Goal: Information Seeking & Learning: Learn about a topic

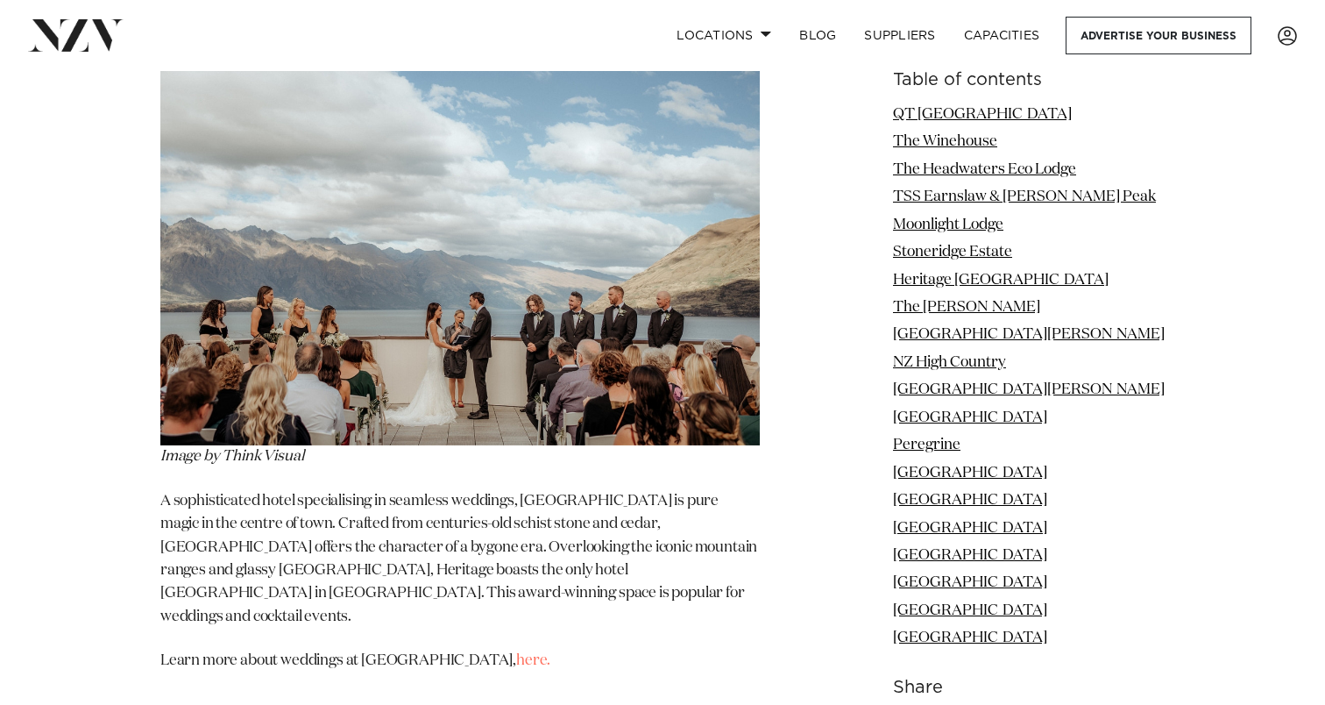
scroll to position [6892, 0]
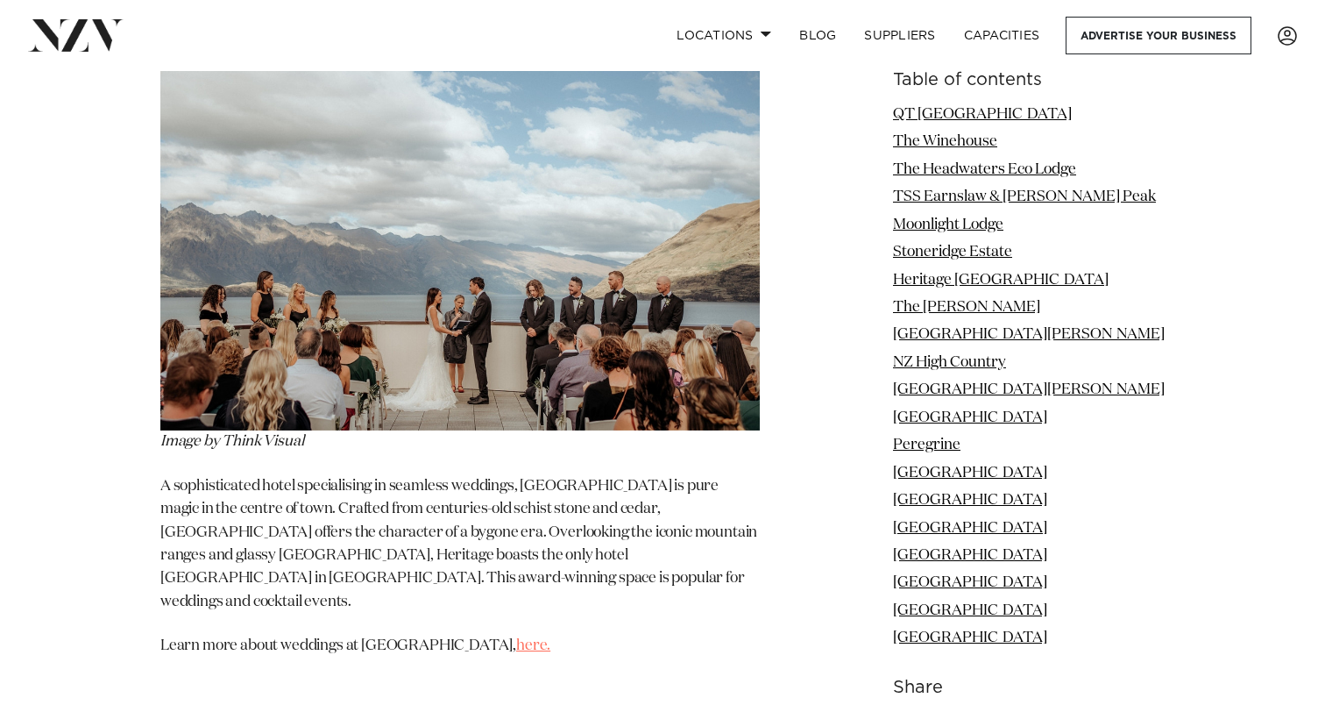
click at [529, 638] on link "here." at bounding box center [533, 645] width 34 height 15
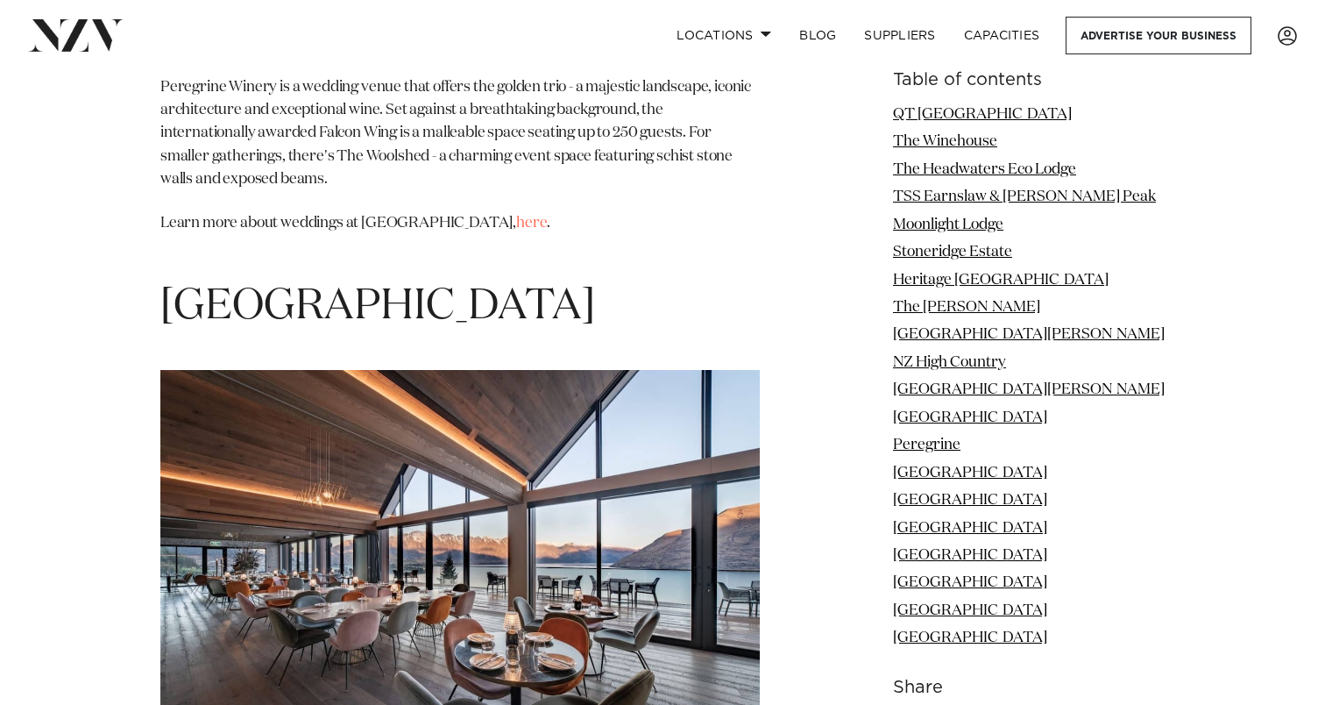
scroll to position [11858, 0]
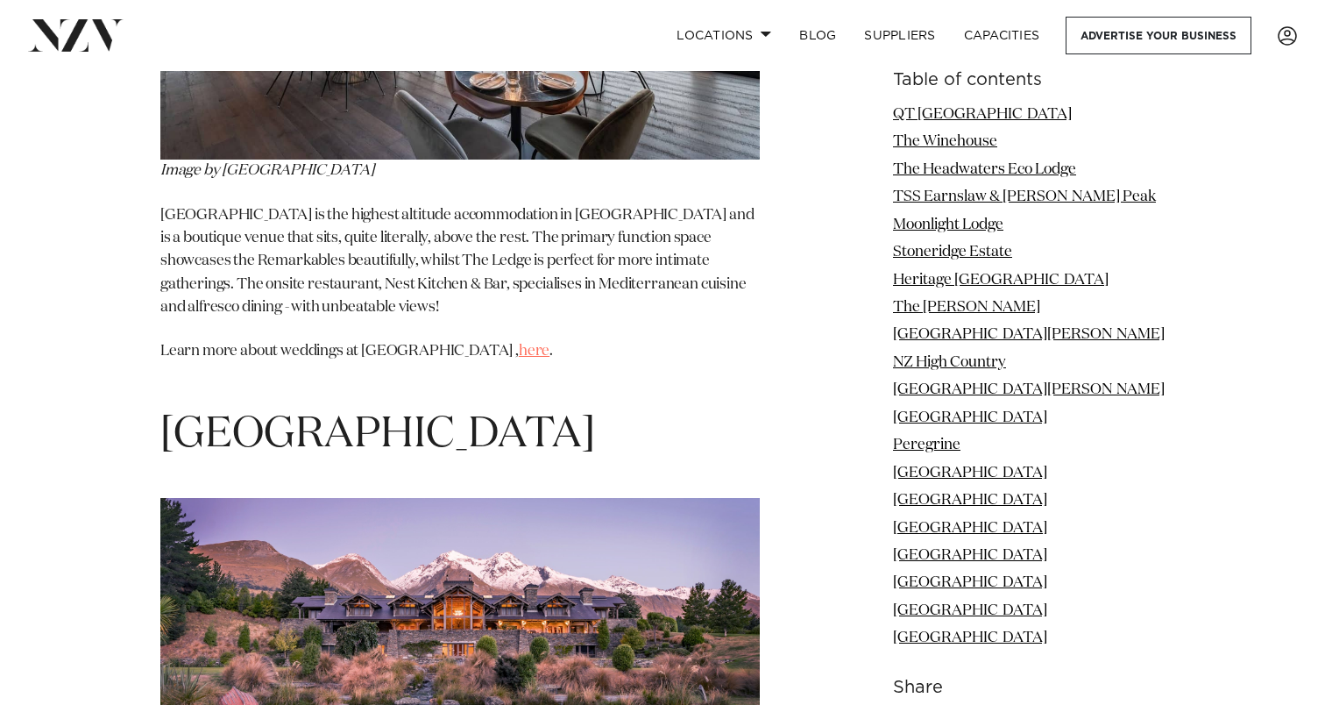
scroll to position [12441, 0]
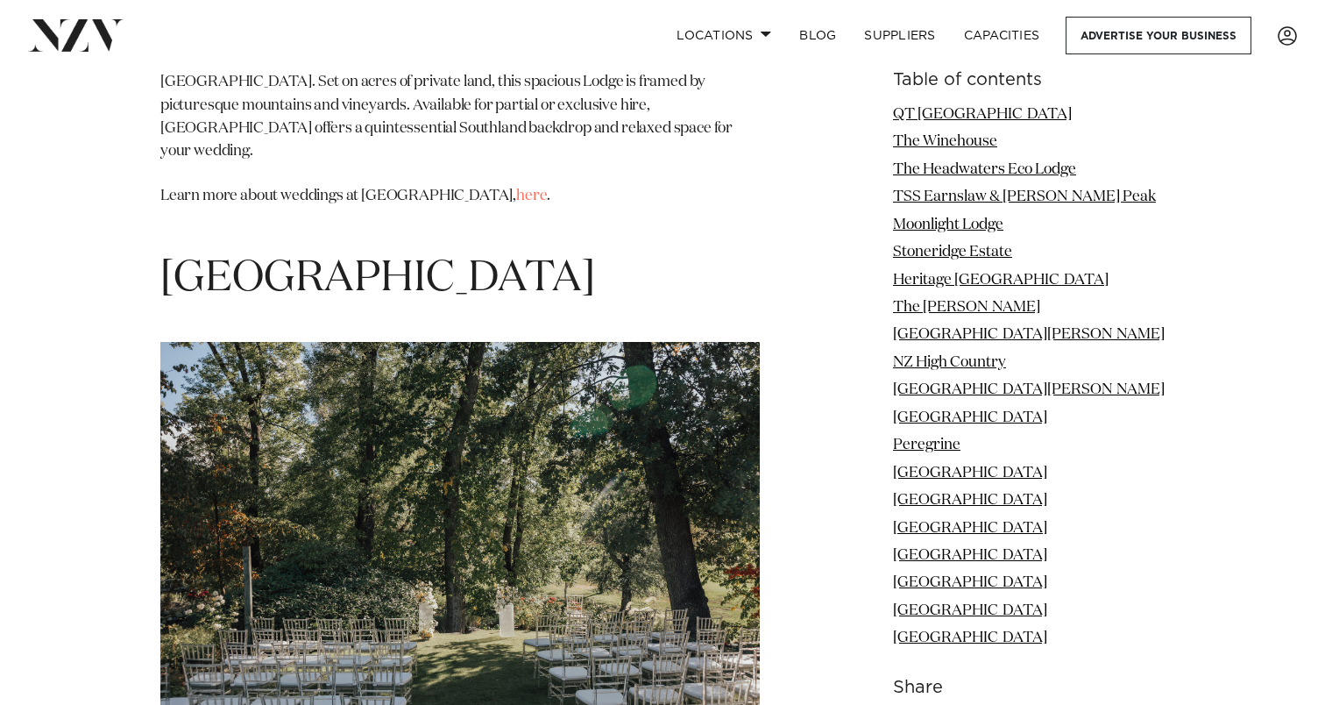
scroll to position [15369, 0]
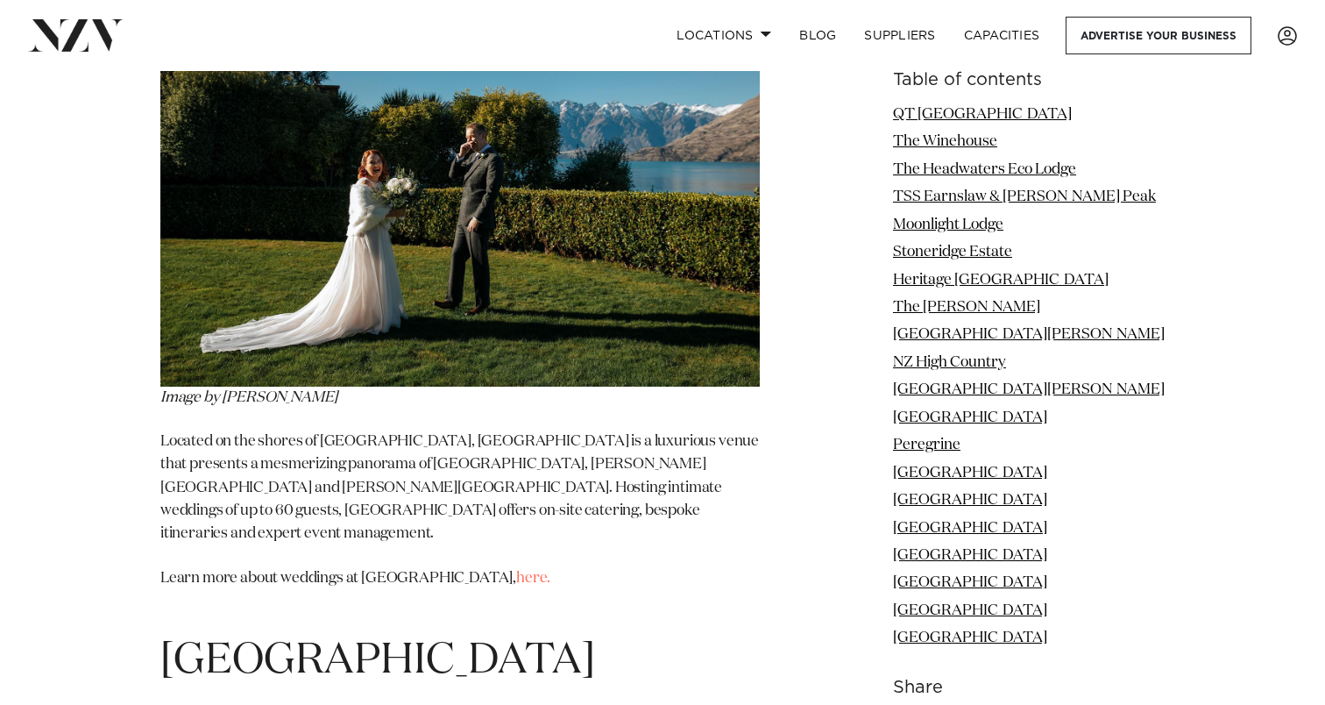
scroll to position [13580, 0]
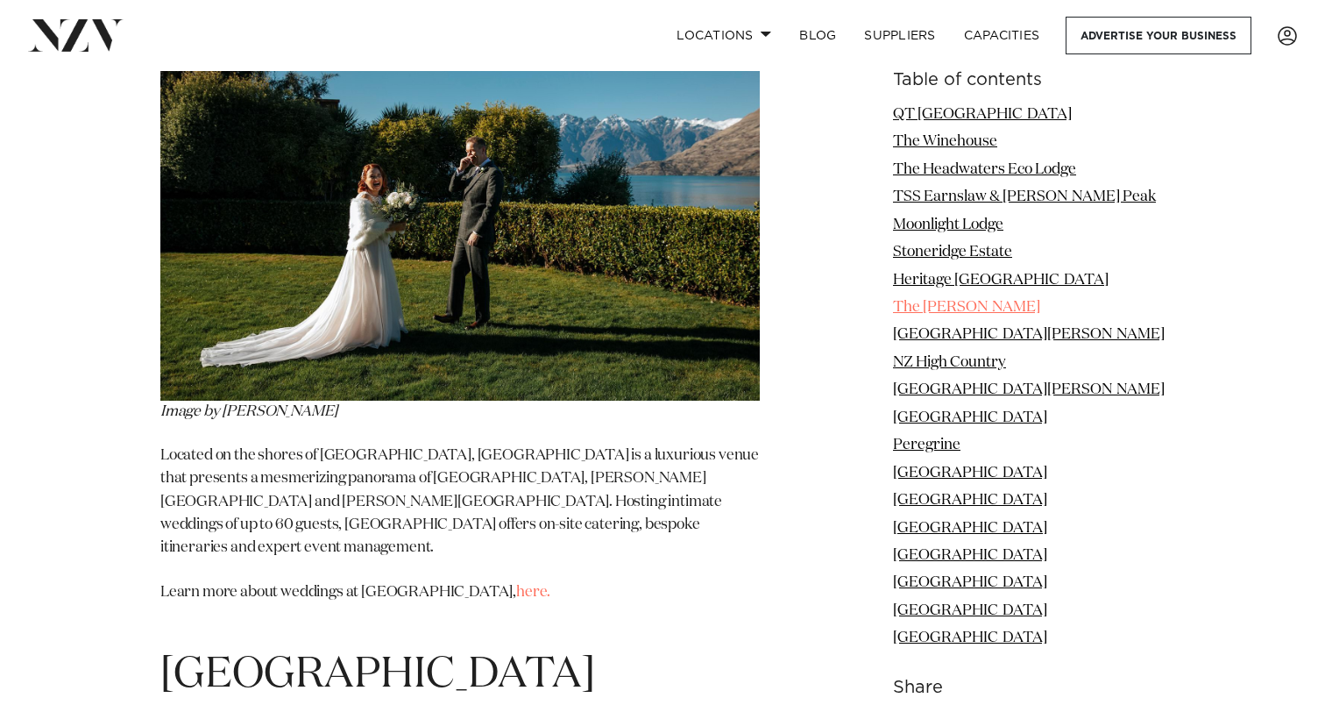
click at [966, 308] on link "The [PERSON_NAME]" at bounding box center [966, 307] width 147 height 15
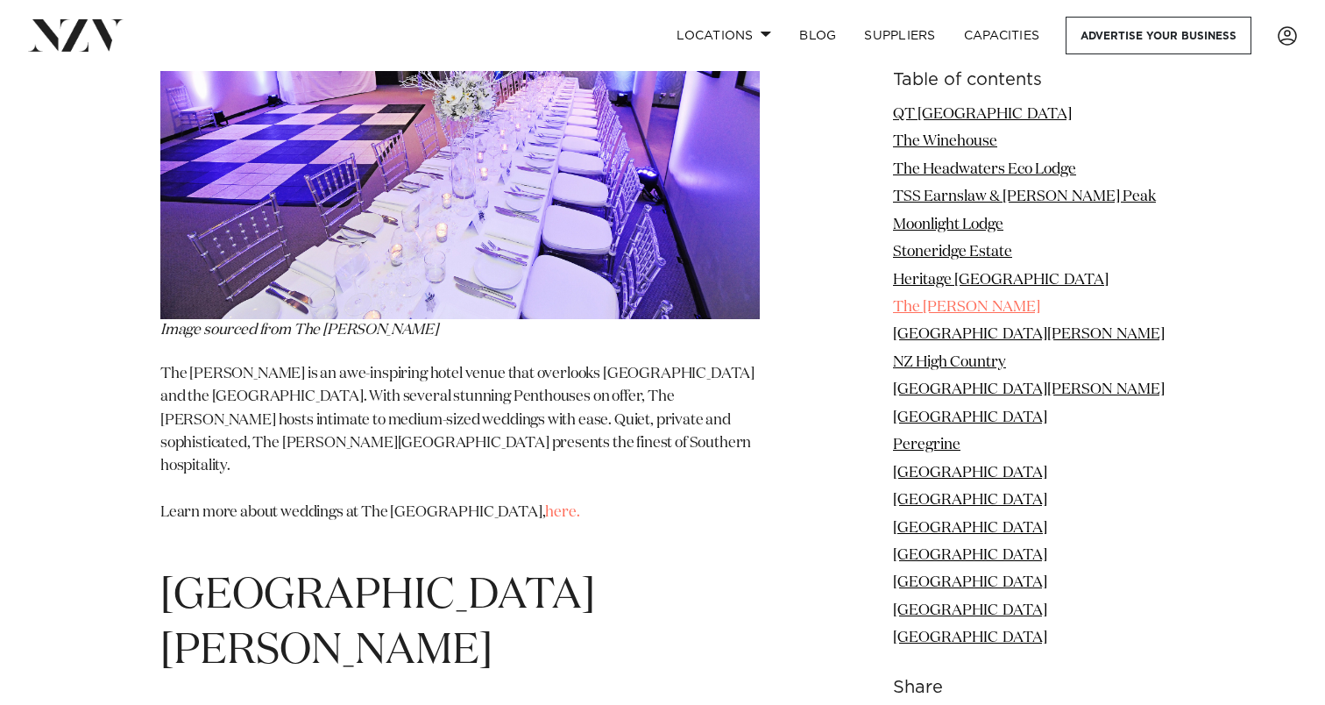
scroll to position [7273, 0]
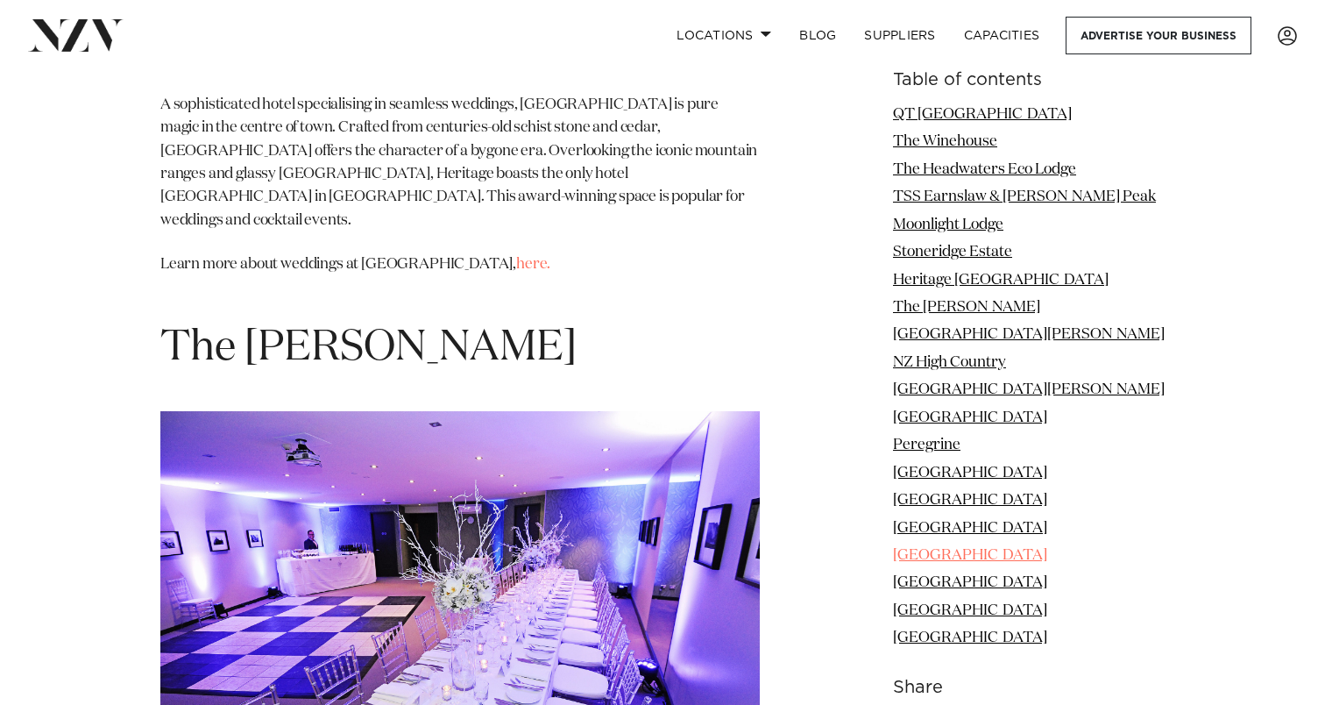
click at [959, 553] on link "[GEOGRAPHIC_DATA]" at bounding box center [970, 555] width 154 height 15
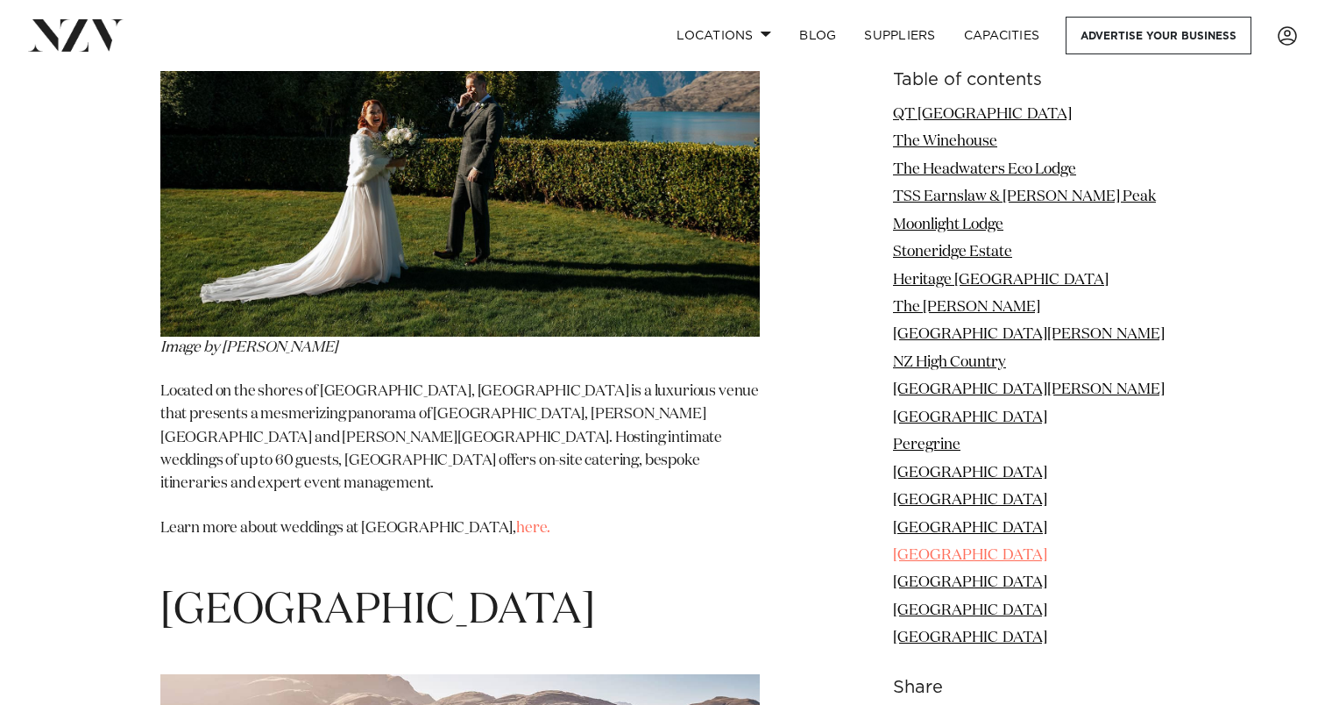
scroll to position [13728, 0]
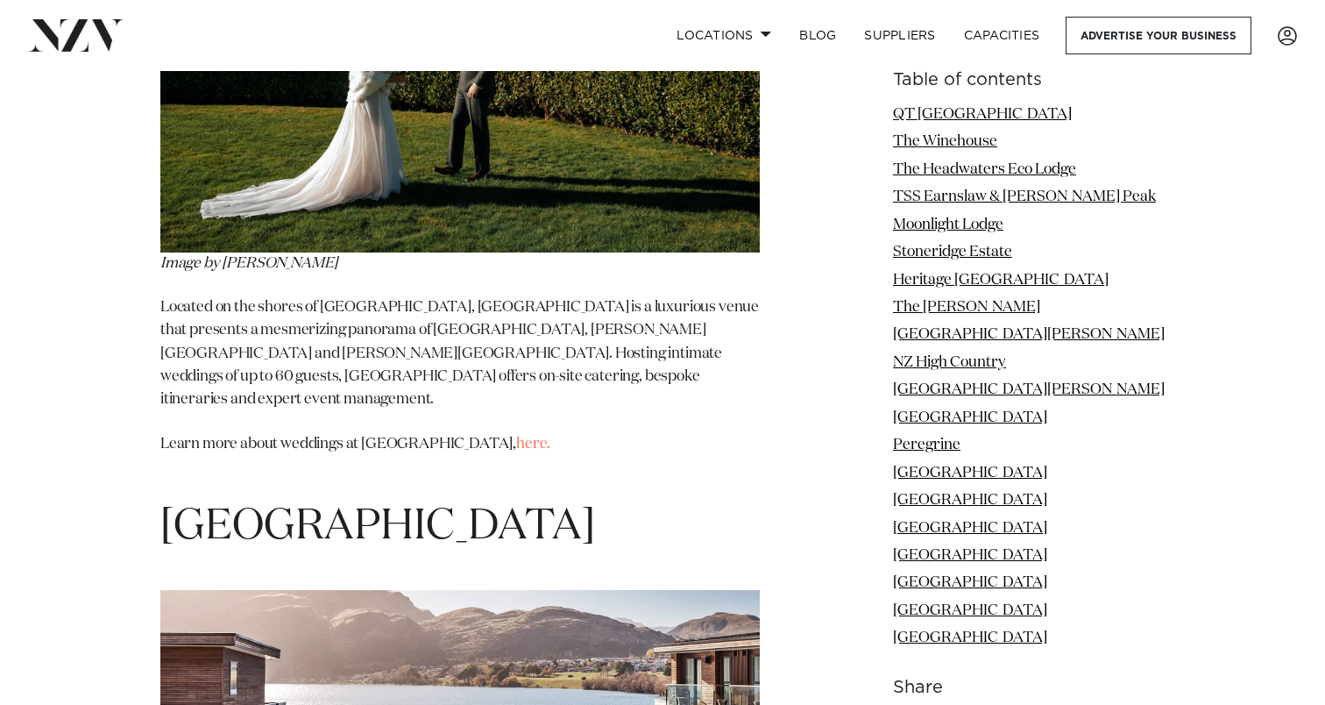
drag, startPoint x: 1167, startPoint y: 559, endPoint x: 908, endPoint y: 552, distance: 258.7
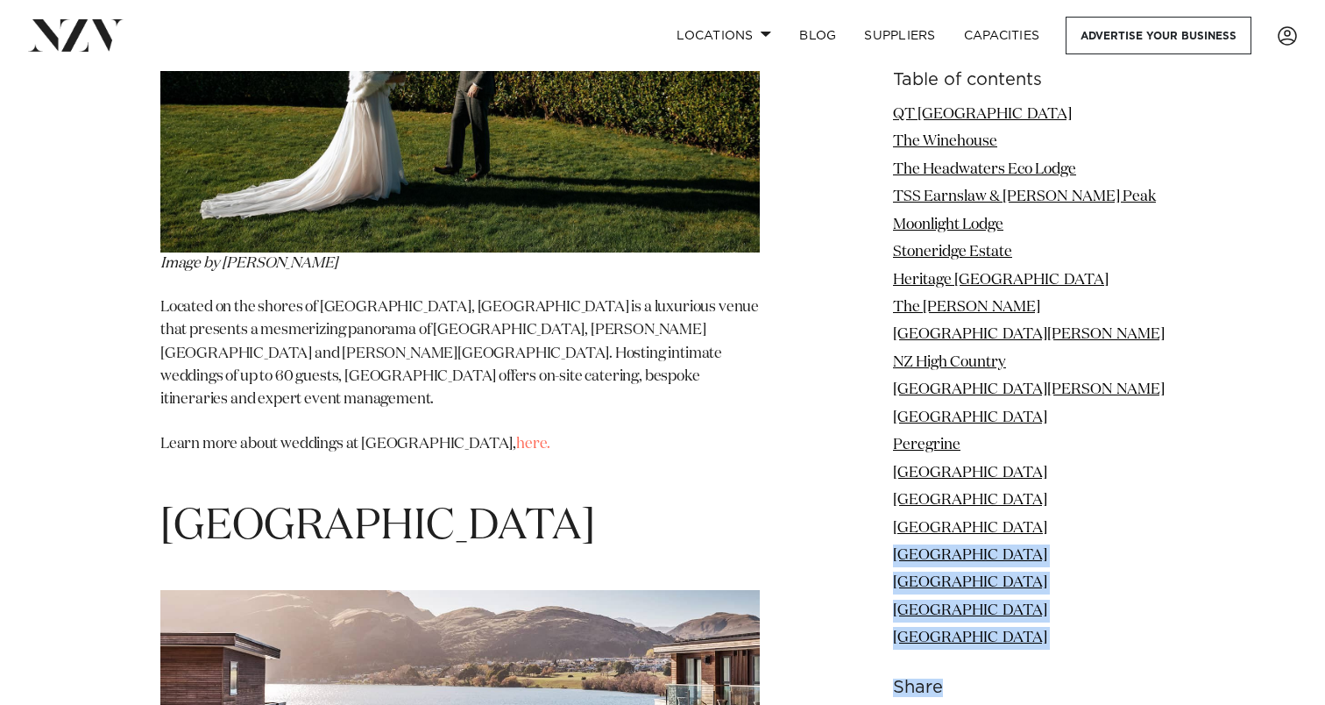
drag, startPoint x: 908, startPoint y: 552, endPoint x: 1104, endPoint y: 543, distance: 196.5
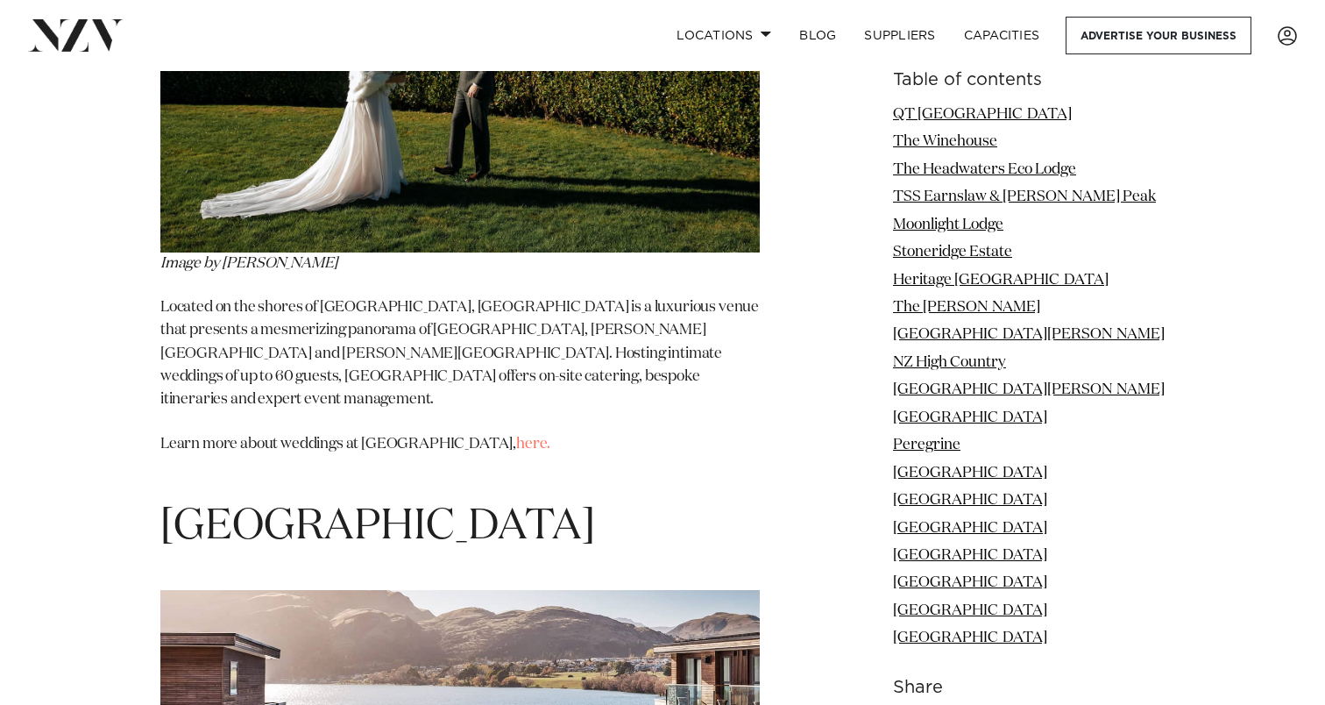
drag, startPoint x: 1150, startPoint y: 541, endPoint x: 1144, endPoint y: 558, distance: 18.6
click at [1144, 558] on ul "QT [GEOGRAPHIC_DATA] The Winehouse The Headwaters [GEOGRAPHIC_DATA] [GEOGRAPHIC…" at bounding box center [1029, 376] width 272 height 547
copy link "[GEOGRAPHIC_DATA]"
